Goal: Information Seeking & Learning: Learn about a topic

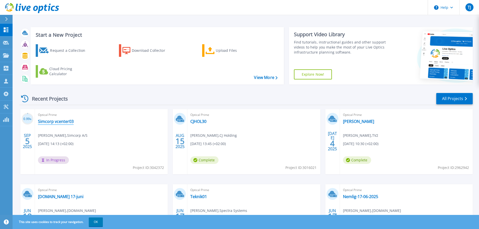
click at [66, 122] on link "Simcorp vcenter03" at bounding box center [56, 121] width 36 height 5
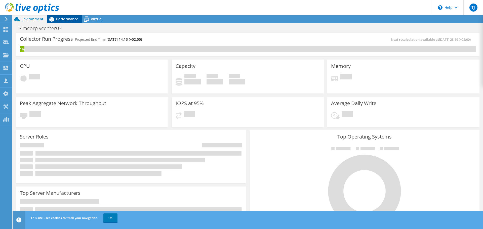
click at [63, 18] on span "Performance" at bounding box center [67, 19] width 22 height 5
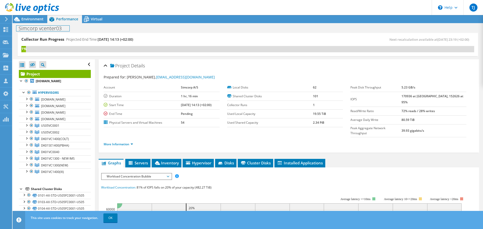
click at [34, 24] on div "Simcorp vcenter03 Print" at bounding box center [248, 28] width 470 height 9
click at [35, 21] on div "Environment" at bounding box center [30, 19] width 35 height 8
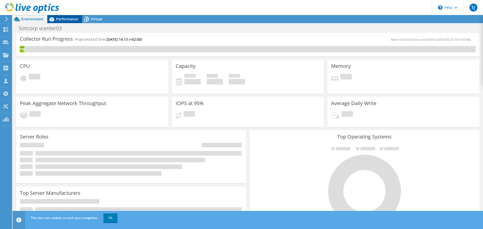
click at [60, 19] on span "Performance" at bounding box center [67, 19] width 22 height 5
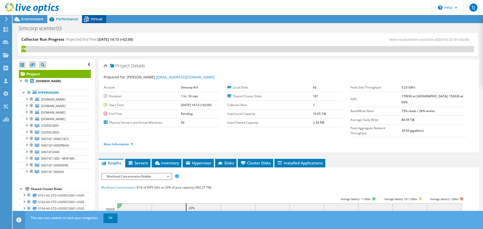
click at [99, 21] on div "Virtual" at bounding box center [94, 19] width 24 height 8
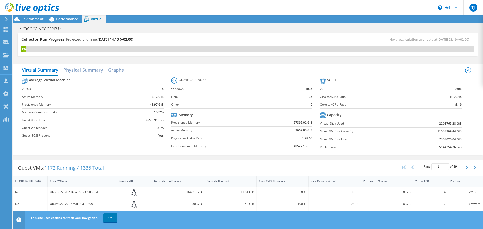
click at [99, 20] on span "Virtual" at bounding box center [97, 19] width 12 height 5
click at [60, 20] on span "Performance" at bounding box center [67, 19] width 22 height 5
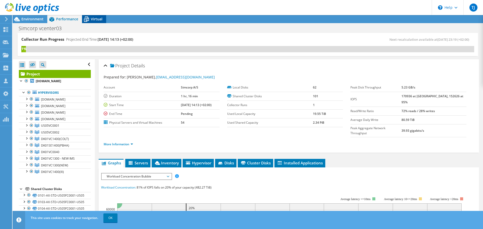
click at [96, 21] on span "Virtual" at bounding box center [97, 19] width 12 height 5
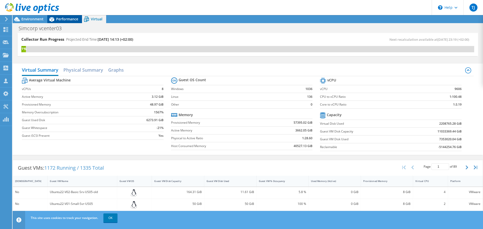
click at [76, 20] on span "Performance" at bounding box center [67, 19] width 22 height 5
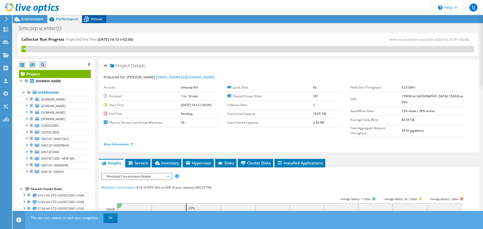
click at [97, 20] on span "Virtual" at bounding box center [97, 19] width 12 height 5
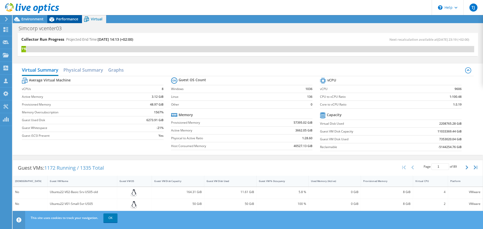
click at [74, 19] on span "Performance" at bounding box center [67, 19] width 22 height 5
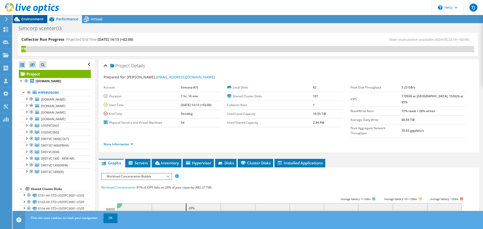
click at [36, 17] on span "Environment" at bounding box center [32, 19] width 22 height 5
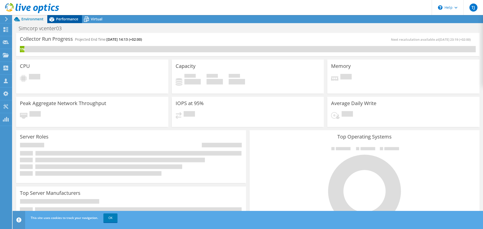
click at [66, 19] on span "Performance" at bounding box center [67, 19] width 22 height 5
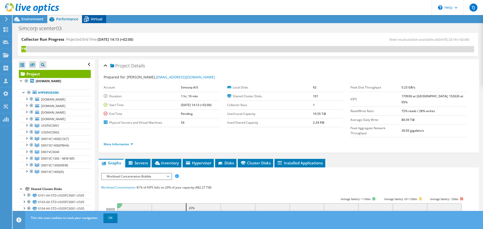
click at [95, 19] on span "Virtual" at bounding box center [97, 19] width 12 height 5
